Goal: Task Accomplishment & Management: Manage account settings

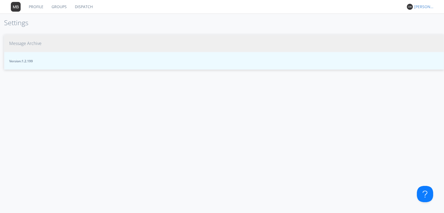
click at [41, 44] on span "Message Archive" at bounding box center [25, 43] width 32 height 6
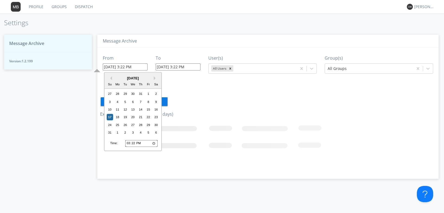
click at [141, 67] on input "08/17/2025 3:22 PM" at bounding box center [125, 66] width 45 height 7
type input "08/17/2025"
click at [129, 144] on input "15:22" at bounding box center [141, 143] width 32 height 7
type input "13:22"
type input "08/17/2025 1:22 PM"
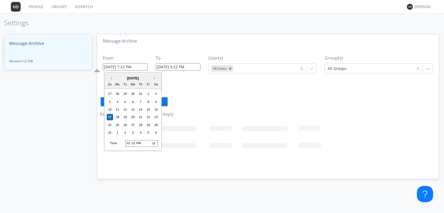
type input "14:22"
type input "08/17/2025 2:22 PM"
type input "14:05"
type input "08/17/2025 2:05 PM"
type input "14:55"
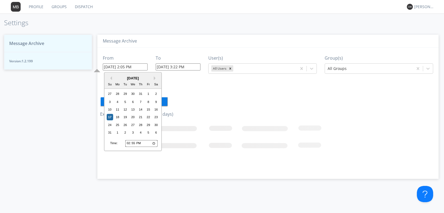
type input "08/17/2025 2:55 PM"
click at [195, 67] on input "08/17/2025 3:22 PM" at bounding box center [178, 66] width 45 height 7
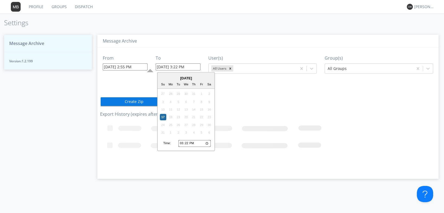
click at [186, 144] on input "15:22" at bounding box center [194, 143] width 32 height 7
type input "15:02"
type input "08/17/2025 3:02 PM"
type input "15:20"
type input "08/17/2025 3:20 PM"
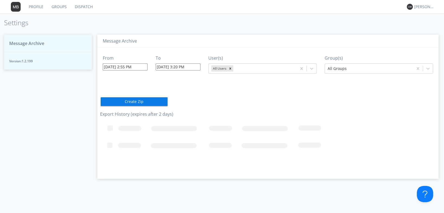
click at [251, 146] on rect at bounding box center [249, 146] width 298 height 54
click at [311, 69] on icon at bounding box center [311, 68] width 5 height 5
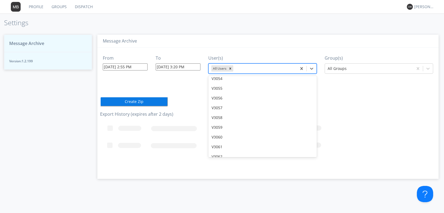
scroll to position [8800, 0]
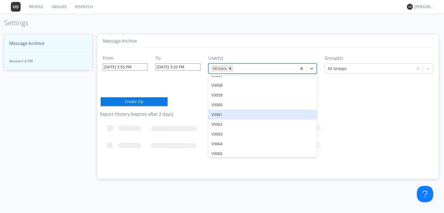
click at [226, 110] on div "V3061" at bounding box center [262, 115] width 108 height 10
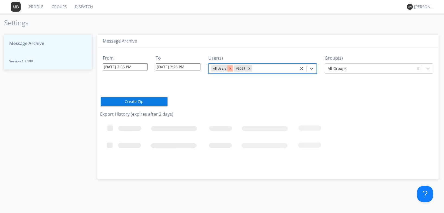
click at [231, 68] on icon "Remove All Users" at bounding box center [230, 69] width 4 height 4
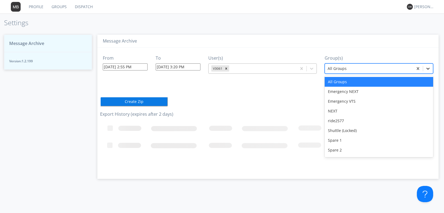
click at [427, 69] on icon at bounding box center [427, 69] width 3 height 2
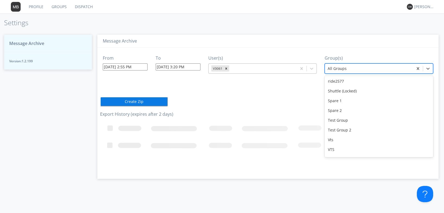
scroll to position [48, 0]
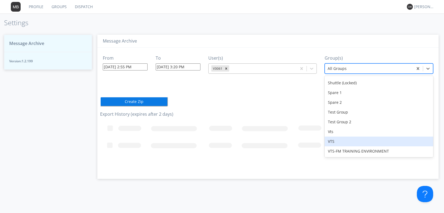
click at [338, 141] on div "VTS" at bounding box center [379, 142] width 108 height 10
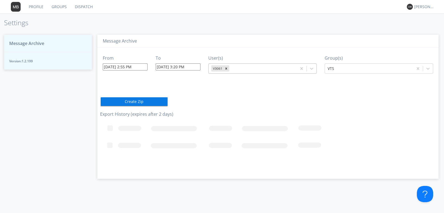
click at [140, 104] on button "Create Zip" at bounding box center [134, 102] width 68 height 10
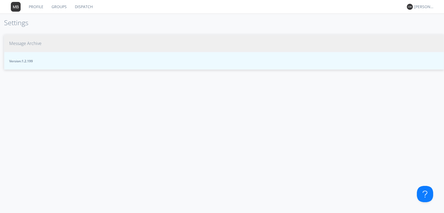
click at [39, 41] on span "Message Archive" at bounding box center [25, 43] width 32 height 6
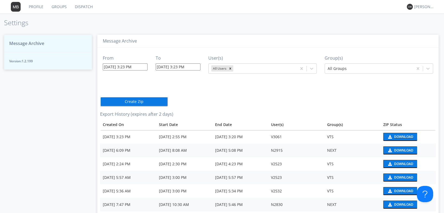
click at [396, 136] on div "Download" at bounding box center [403, 136] width 19 height 3
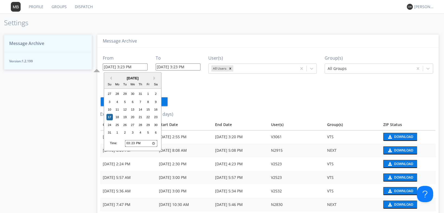
click at [132, 66] on input "[DATE] 3:23 PM" at bounding box center [125, 66] width 45 height 7
click at [131, 67] on input "[DATE] 3:23 PM" at bounding box center [125, 66] width 45 height 7
click at [133, 67] on input "[DATE] 3:23 PM" at bounding box center [125, 66] width 45 height 7
click at [131, 67] on input "[DATE] 3:23 PM" at bounding box center [125, 66] width 45 height 7
click at [85, 7] on link "Dispatch" at bounding box center [84, 7] width 26 height 14
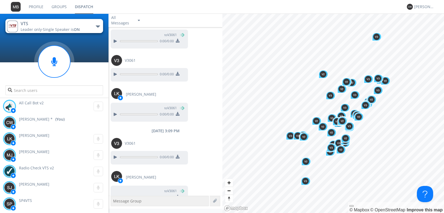
scroll to position [597, 0]
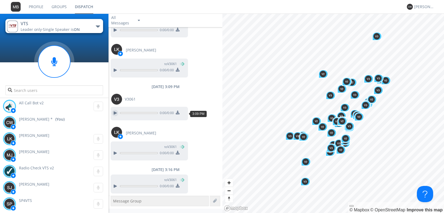
click at [114, 113] on div at bounding box center [115, 113] width 7 height 7
click at [114, 154] on div at bounding box center [115, 153] width 7 height 7
click at [116, 184] on div at bounding box center [115, 186] width 7 height 7
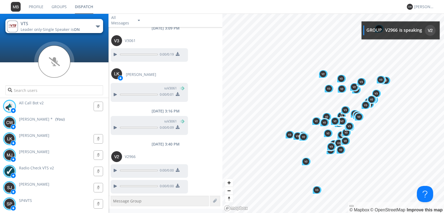
scroll to position [696, 0]
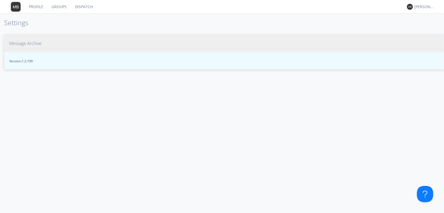
click at [38, 42] on span "Message Archive" at bounding box center [25, 43] width 32 height 6
click at [20, 44] on span "Message Archive" at bounding box center [25, 43] width 32 height 6
